Goal: Information Seeking & Learning: Learn about a topic

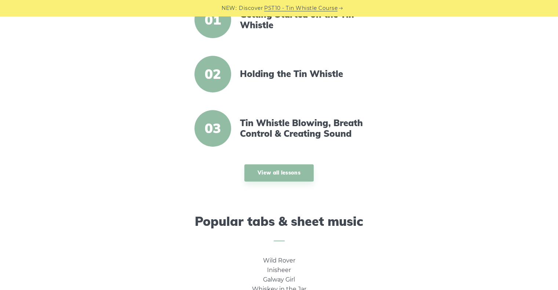
scroll to position [297, 0]
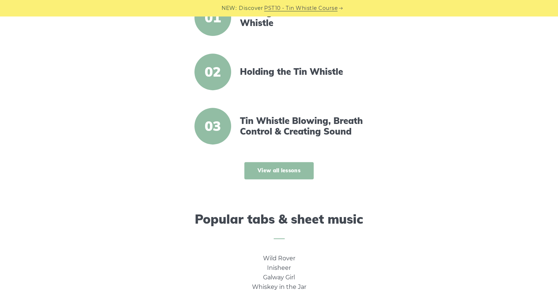
click at [286, 176] on link "View all lessons" at bounding box center [278, 170] width 69 height 17
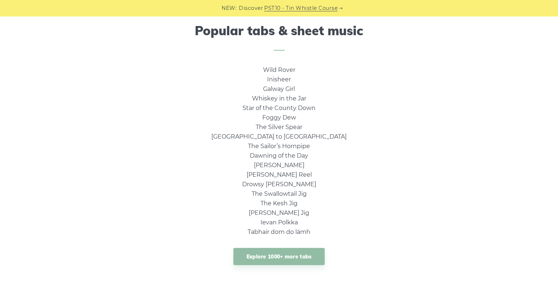
scroll to position [471, 0]
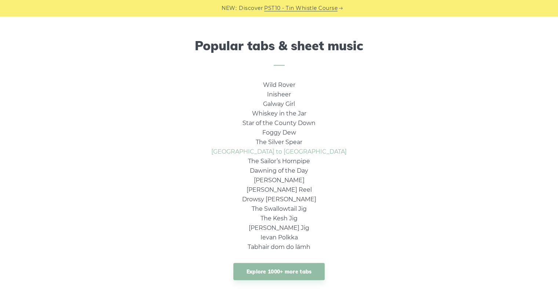
click at [285, 149] on link "Rocky Road to Dublin" at bounding box center [278, 151] width 135 height 7
click at [284, 208] on link "The Swallowtail Jig" at bounding box center [279, 208] width 55 height 7
click at [294, 169] on link "Dawning of the Day" at bounding box center [279, 170] width 58 height 7
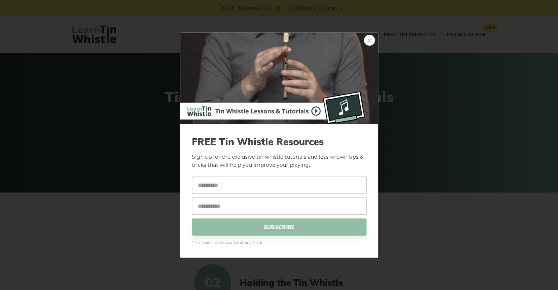
click at [367, 43] on link "×" at bounding box center [369, 39] width 11 height 11
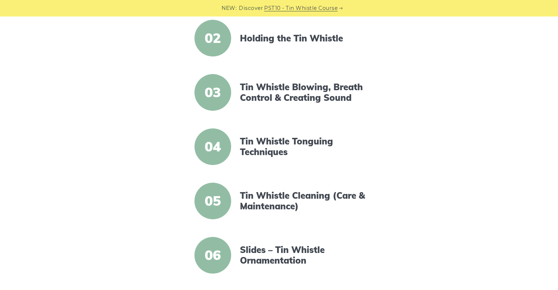
scroll to position [248, 0]
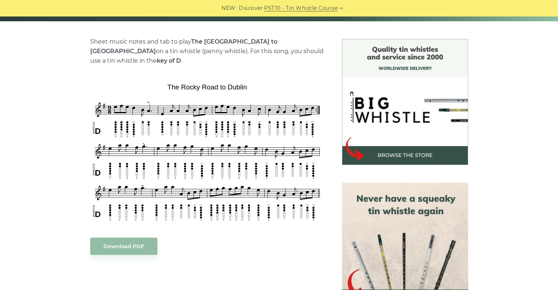
scroll to position [160, 0]
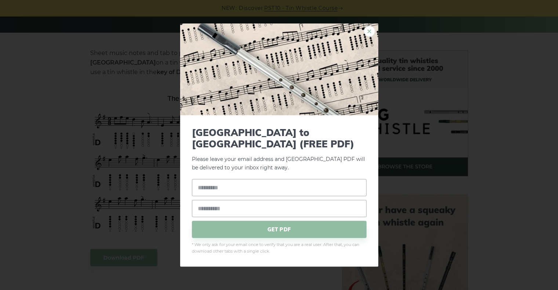
click at [369, 33] on link "×" at bounding box center [369, 31] width 11 height 11
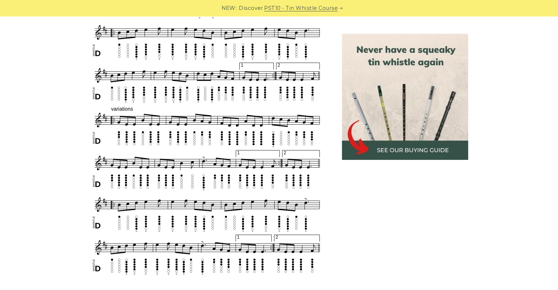
scroll to position [337, 0]
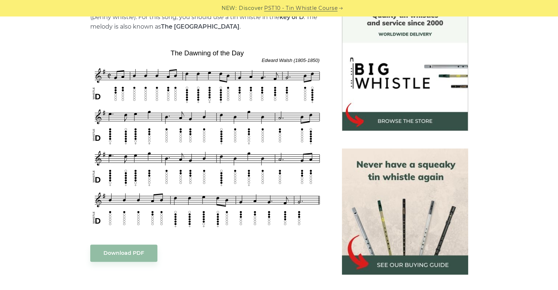
scroll to position [215, 0]
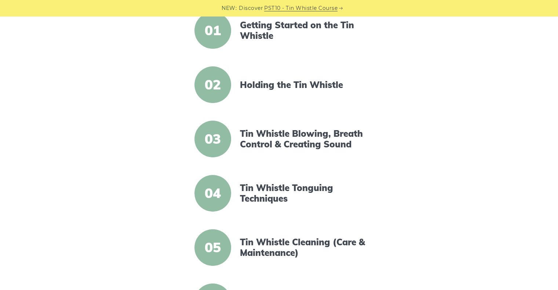
scroll to position [173, 0]
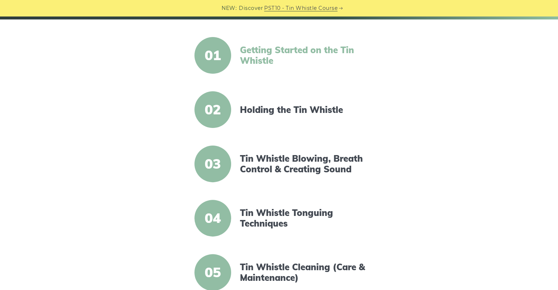
click at [246, 57] on link "Getting Started on the Tin Whistle" at bounding box center [303, 55] width 126 height 21
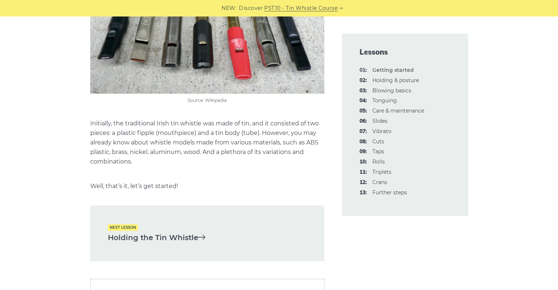
scroll to position [1471, 0]
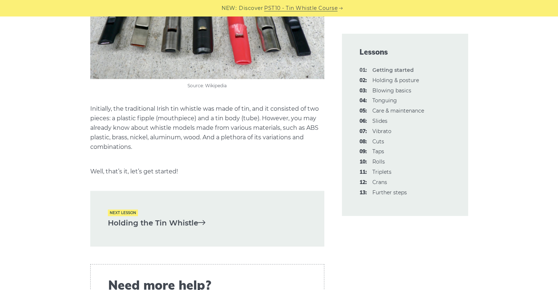
click at [178, 224] on link "Holding the Tin Whistle" at bounding box center [207, 223] width 199 height 12
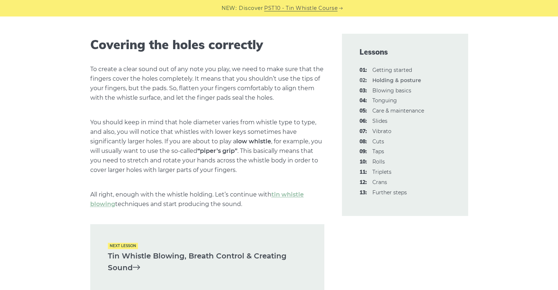
scroll to position [968, 0]
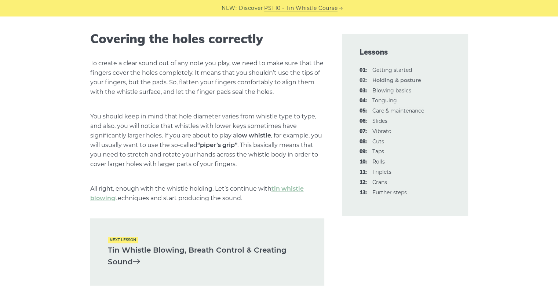
click at [148, 248] on link "Tin Whistle Blowing, Breath Control & Creating Sound" at bounding box center [207, 256] width 199 height 24
